Goal: Task Accomplishment & Management: Manage account settings

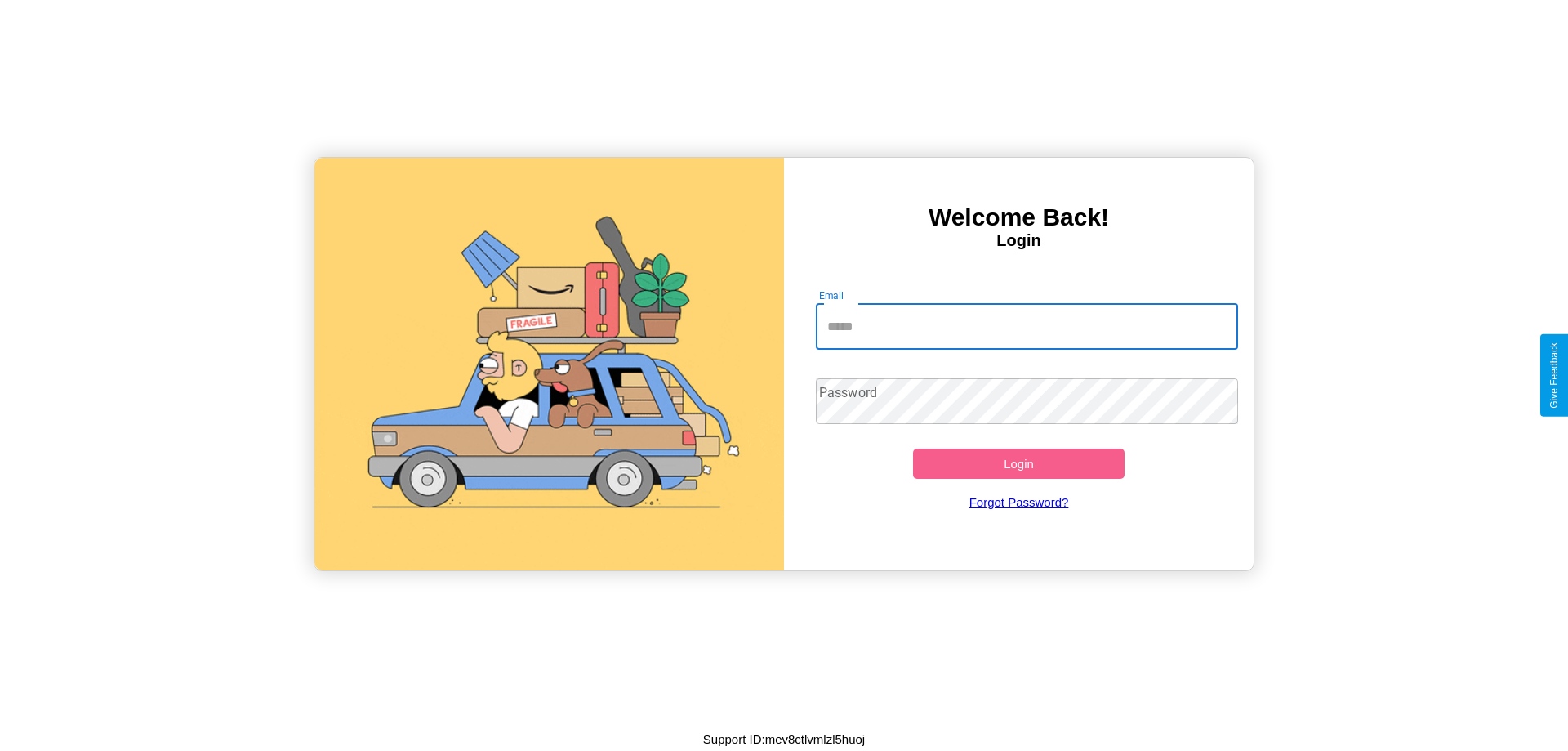
click at [1026, 326] on input "Email" at bounding box center [1027, 327] width 423 height 46
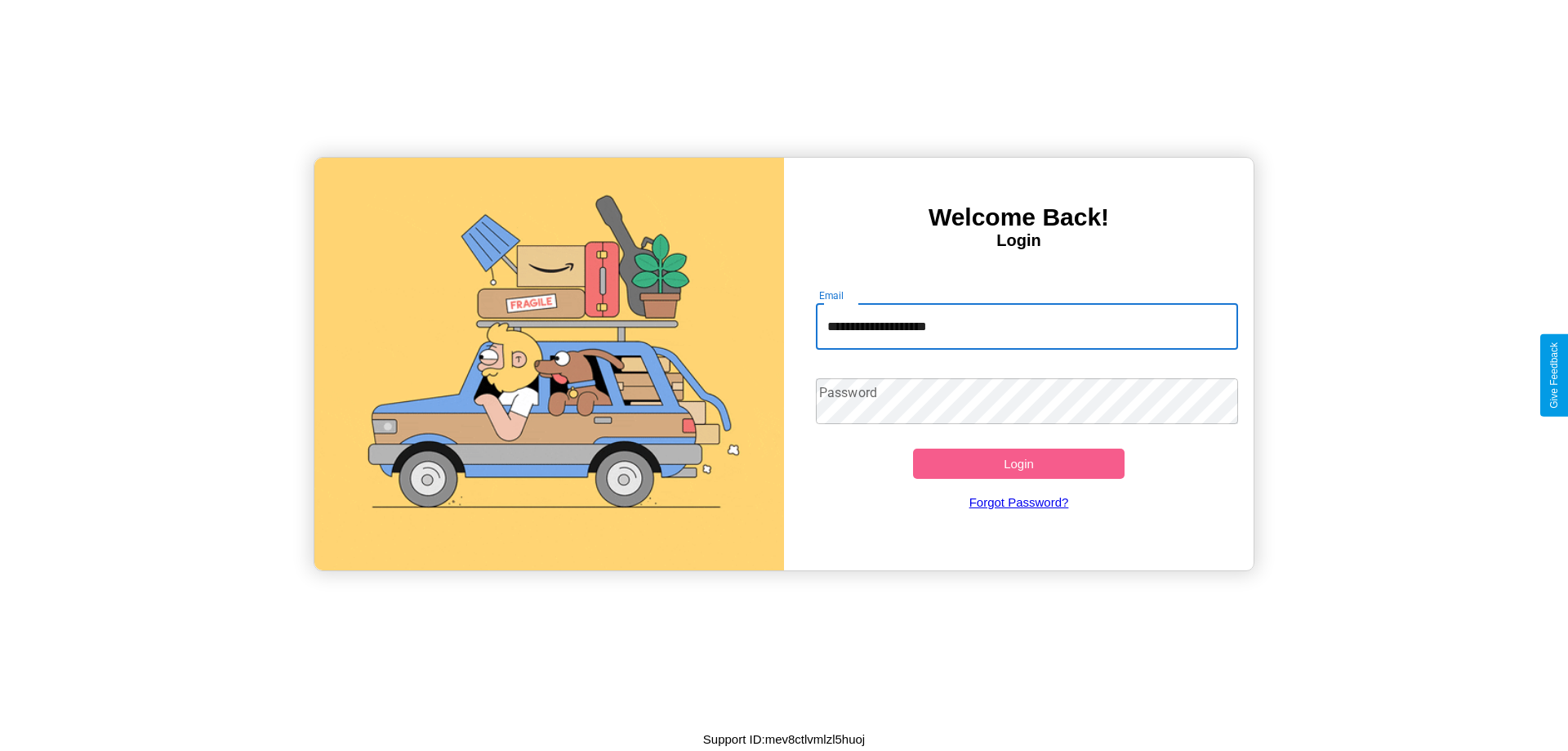
type input "**********"
click at [1018, 464] on button "Login" at bounding box center [1018, 464] width 211 height 30
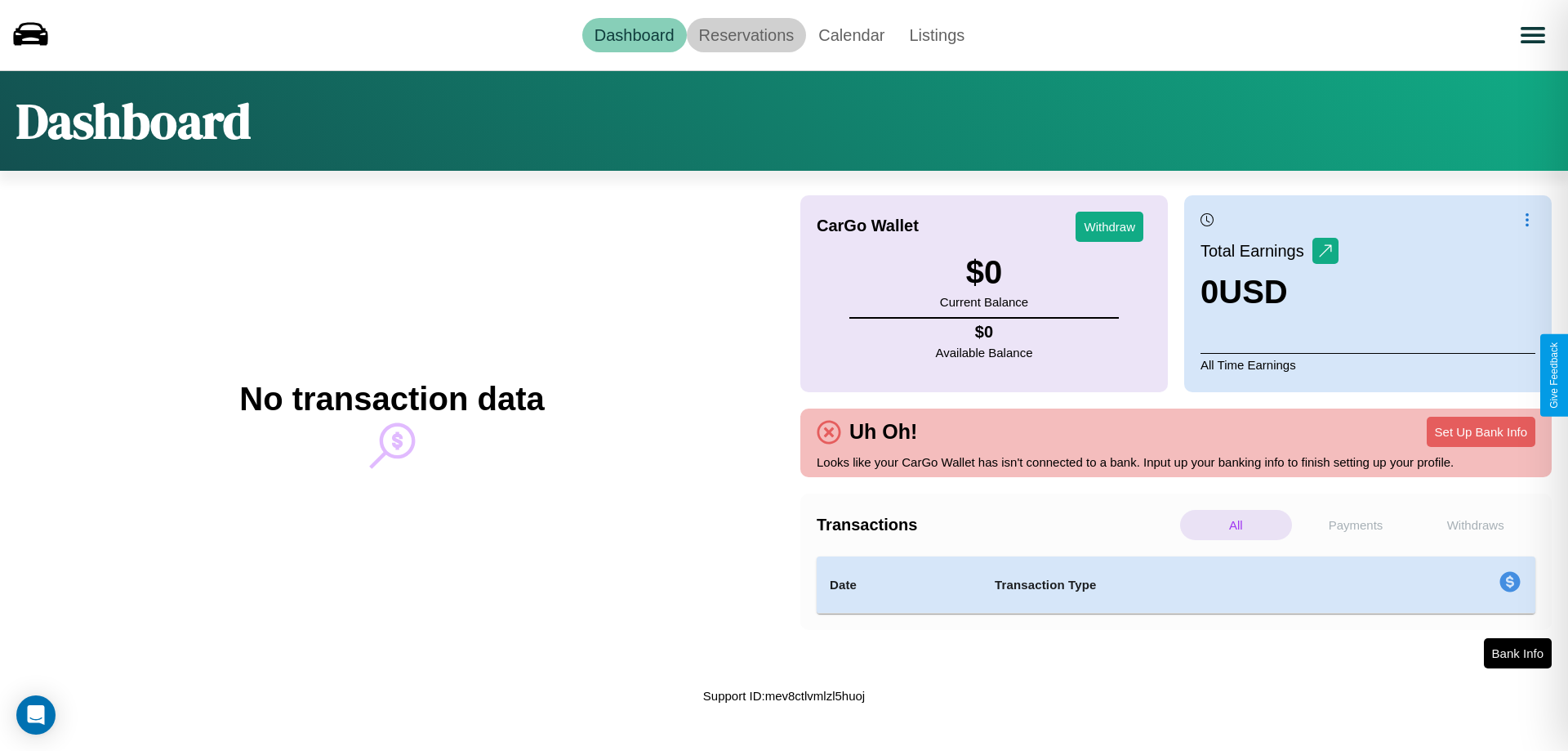
click at [745, 34] on link "Reservations" at bounding box center [747, 34] width 120 height 34
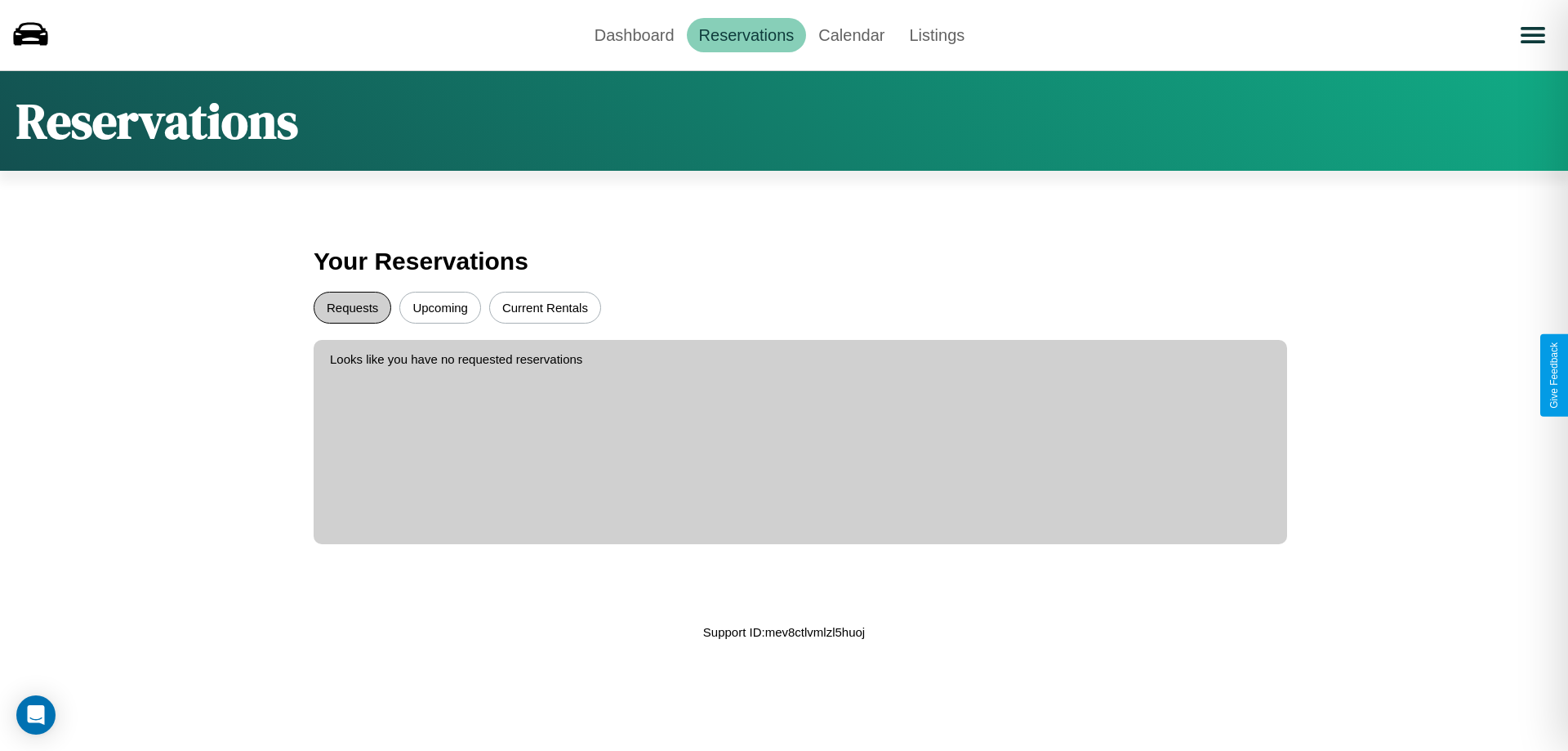
click at [352, 308] on button "Requests" at bounding box center [352, 308] width 78 height 32
click at [544, 308] on button "Current Rentals" at bounding box center [544, 308] width 112 height 32
